Goal: Information Seeking & Learning: Learn about a topic

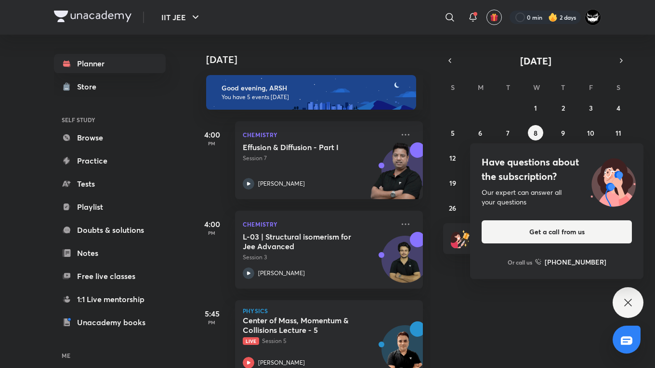
scroll to position [24, 0]
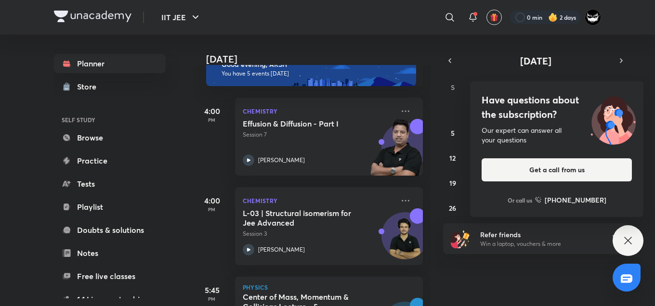
click at [555, 109] on h4 "Have questions about the subscription?" at bounding box center [557, 107] width 150 height 29
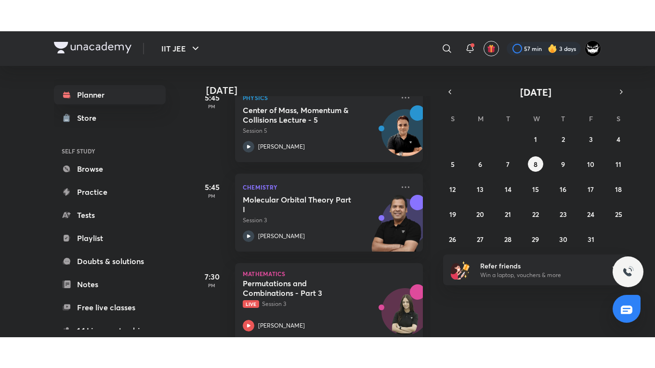
scroll to position [266, 0]
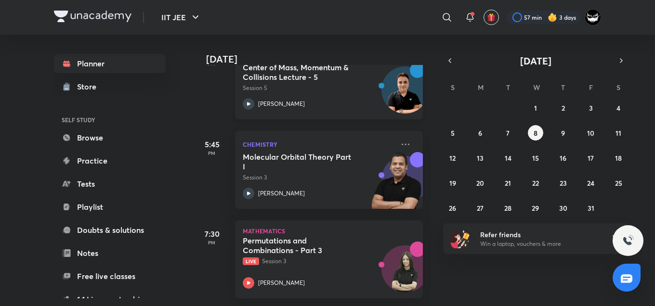
click at [327, 87] on div "Center of Mass, Momentum & Collisions Lecture - 5 Session 5 [PERSON_NAME]" at bounding box center [318, 86] width 151 height 47
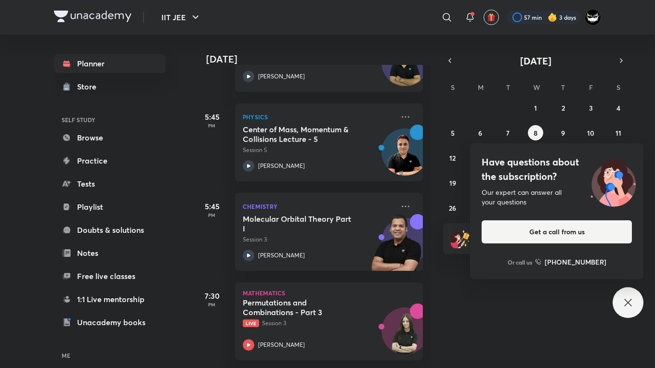
scroll to position [204, 0]
